Goal: Information Seeking & Learning: Learn about a topic

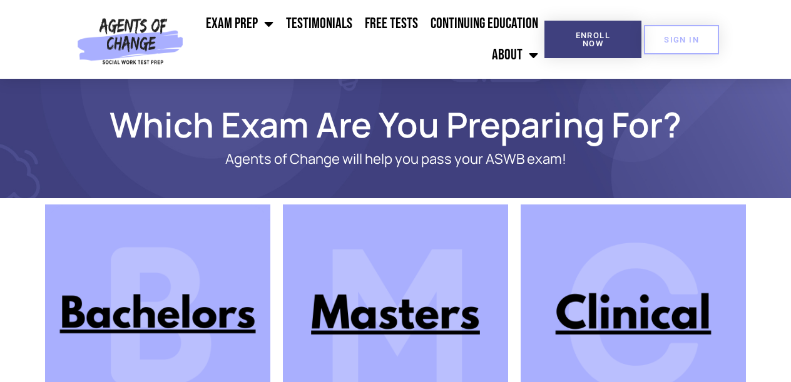
click at [360, 276] on img at bounding box center [395, 317] width 225 height 225
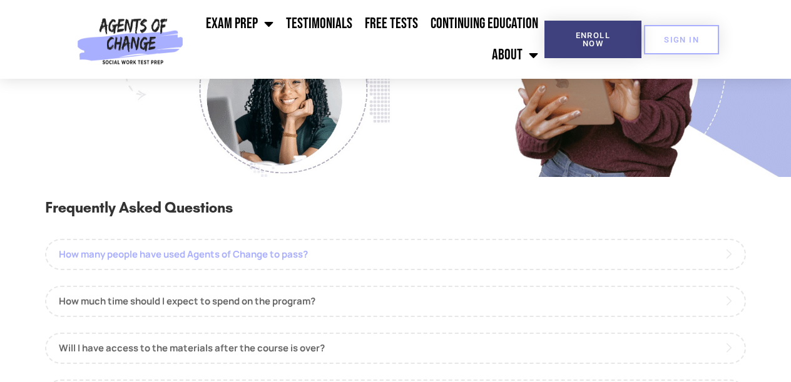
scroll to position [1259, 0]
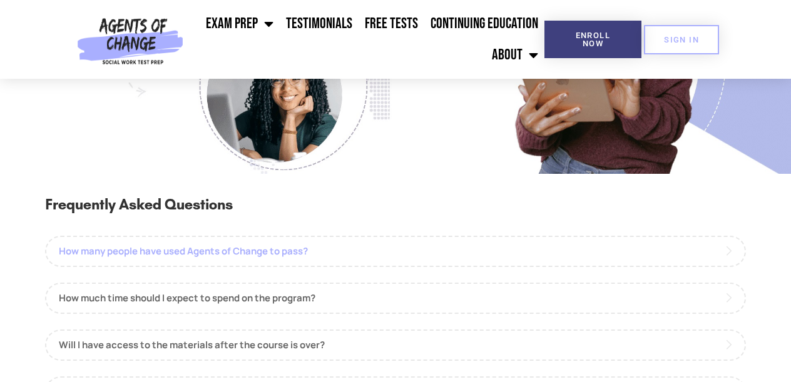
click at [295, 249] on link "How many people have used Agents of Change to pass?" at bounding box center [395, 251] width 700 height 31
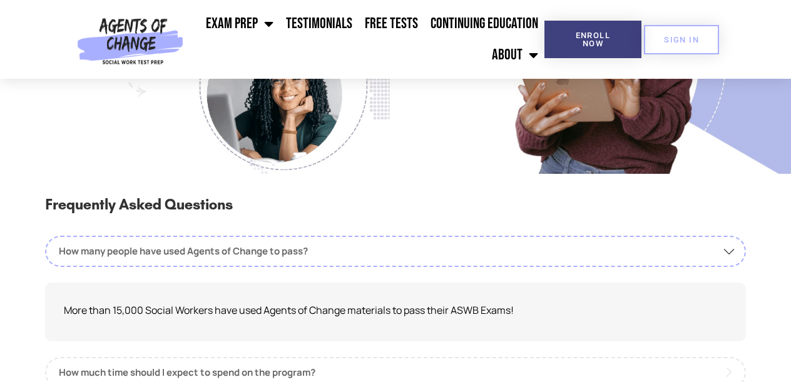
click at [136, 37] on img at bounding box center [130, 39] width 116 height 79
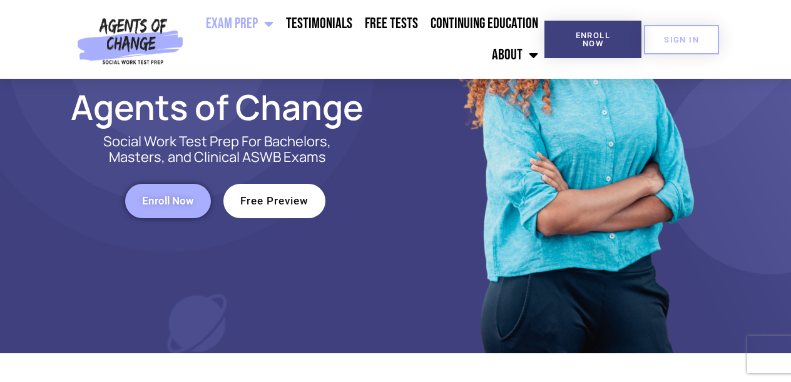
scroll to position [192, 0]
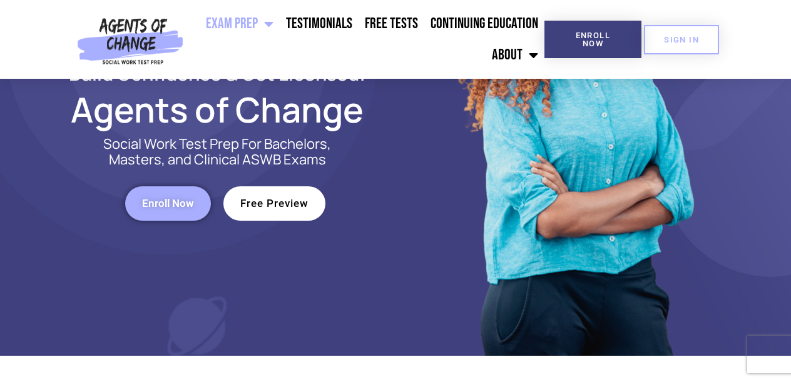
click at [266, 209] on span "Free Preview" at bounding box center [274, 203] width 68 height 11
